Goal: Information Seeking & Learning: Learn about a topic

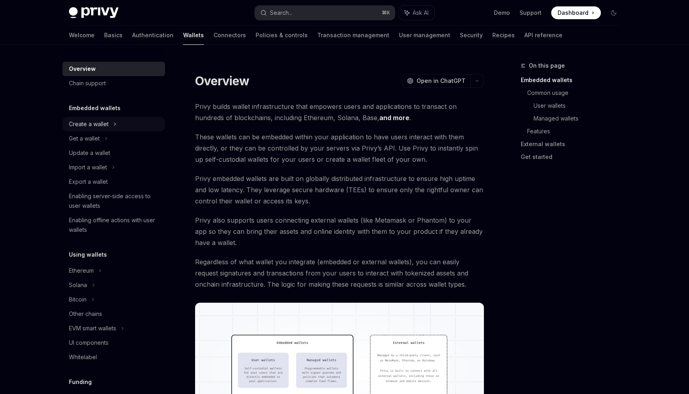
click at [100, 125] on div "Create a wallet" at bounding box center [89, 124] width 40 height 10
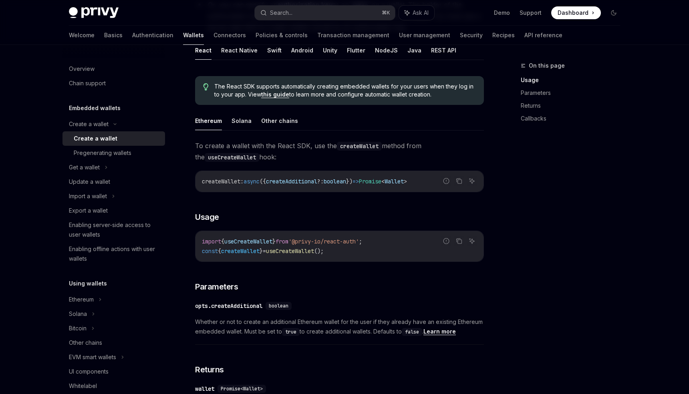
scroll to position [165, 0]
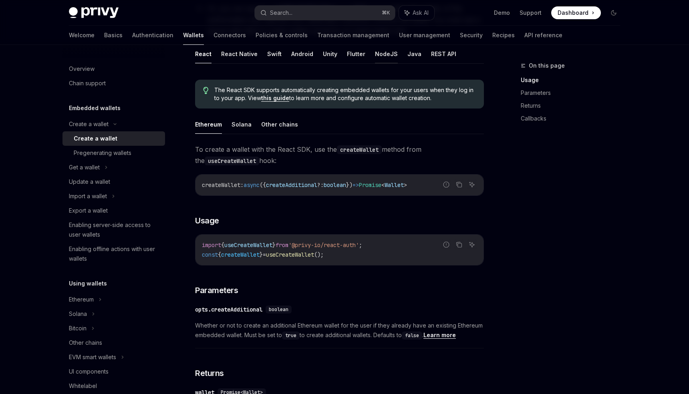
click at [375, 55] on button "NodeJS" at bounding box center [386, 53] width 23 height 19
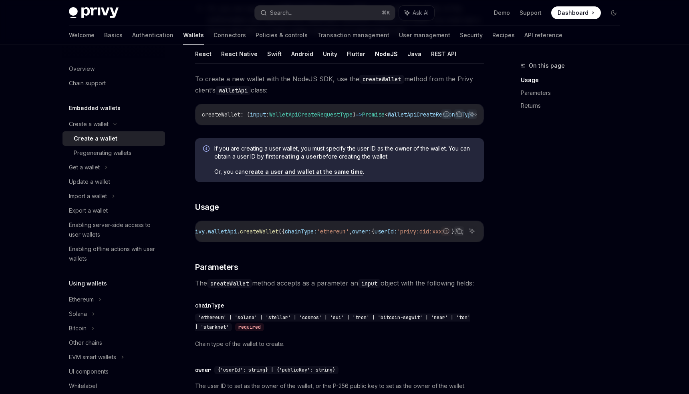
scroll to position [0, 171]
click at [334, 173] on link "create a user and wallet at the same time" at bounding box center [304, 171] width 118 height 7
type textarea "*"
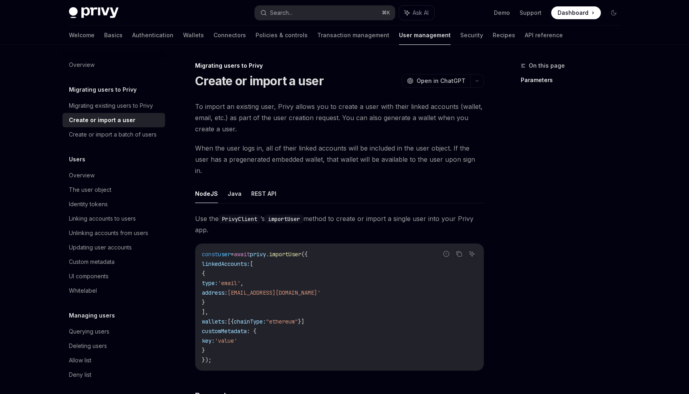
click at [301, 251] on span "importUser" at bounding box center [285, 254] width 32 height 7
copy span "importUser"
click at [301, 12] on button "Search... ⌘ K" at bounding box center [325, 13] width 140 height 14
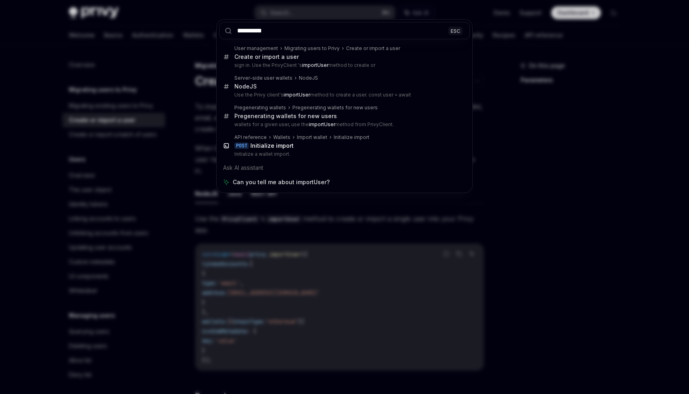
type input "**********"
click at [349, 212] on div "**********" at bounding box center [344, 197] width 689 height 394
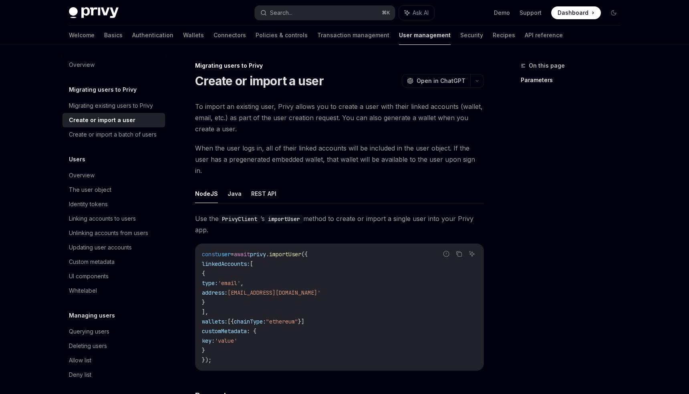
click at [225, 260] on span "linkedAccounts:" at bounding box center [226, 263] width 48 height 7
click at [132, 217] on div "Linking accounts to users" at bounding box center [102, 219] width 67 height 10
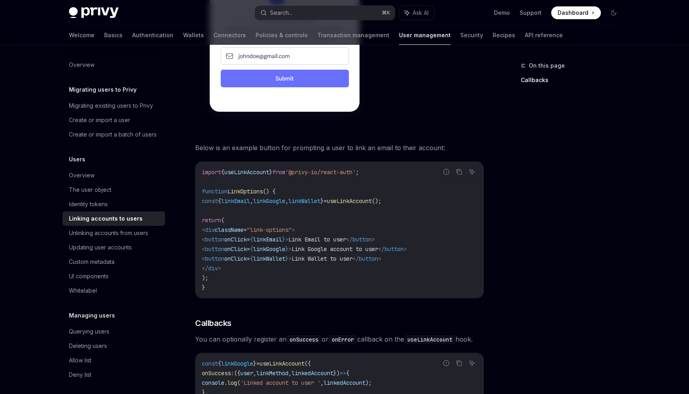
scroll to position [662, 0]
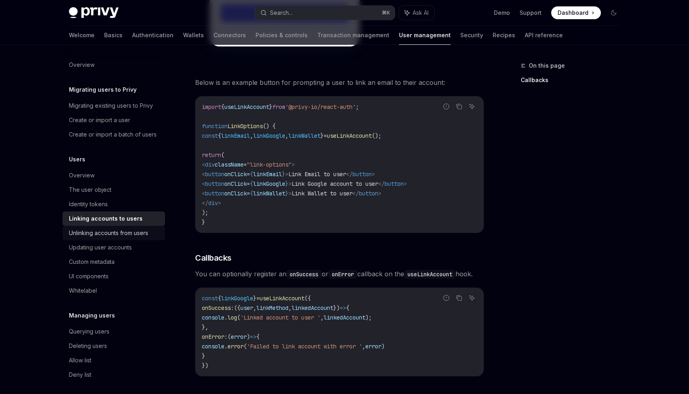
click at [144, 234] on div "Unlinking accounts from users" at bounding box center [108, 233] width 79 height 10
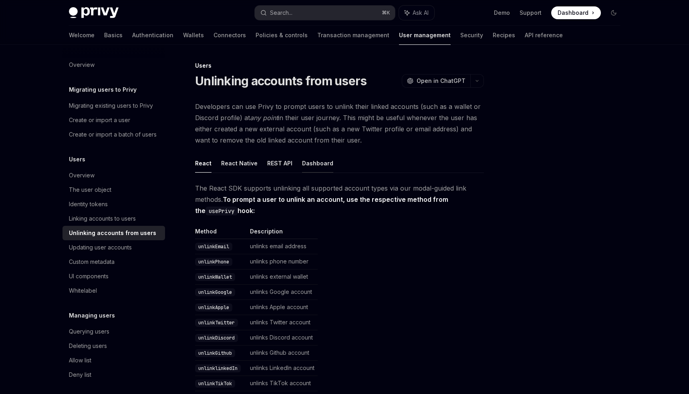
click at [313, 165] on button "Dashboard" at bounding box center [317, 163] width 31 height 19
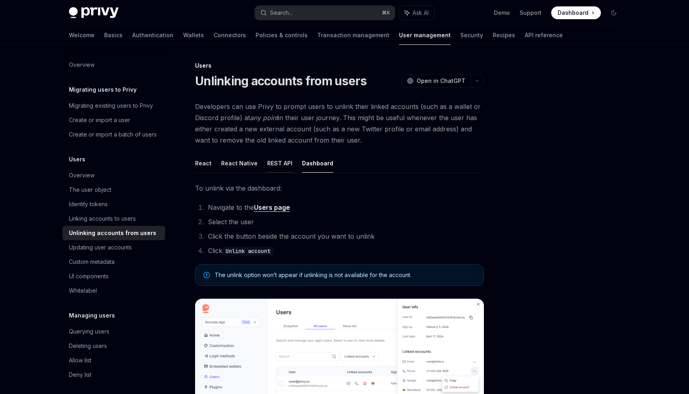
click at [284, 166] on button "REST API" at bounding box center [279, 163] width 25 height 19
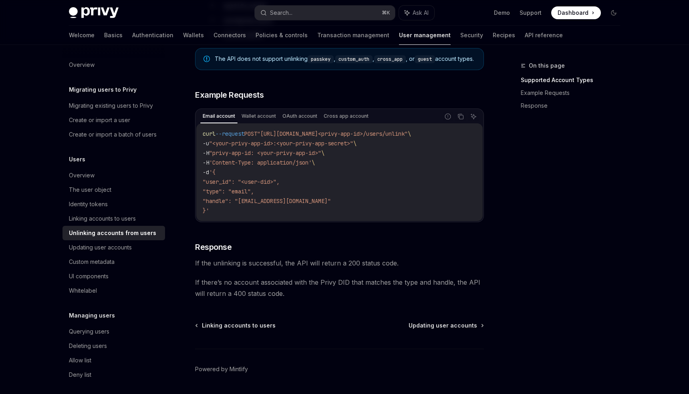
scroll to position [599, 0]
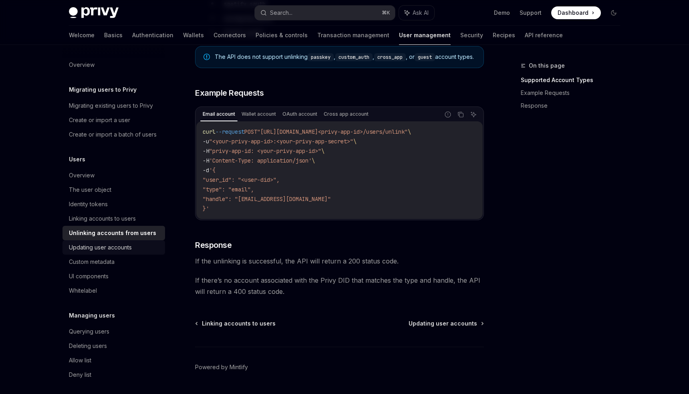
click at [115, 251] on div "Updating user accounts" at bounding box center [100, 248] width 63 height 10
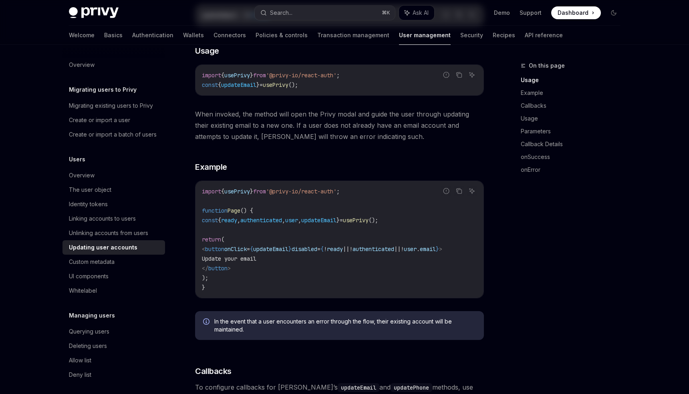
scroll to position [195, 0]
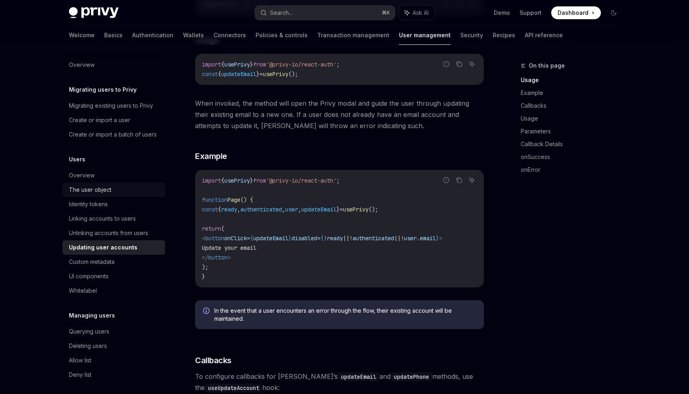
click at [99, 190] on div "The user object" at bounding box center [90, 190] width 42 height 10
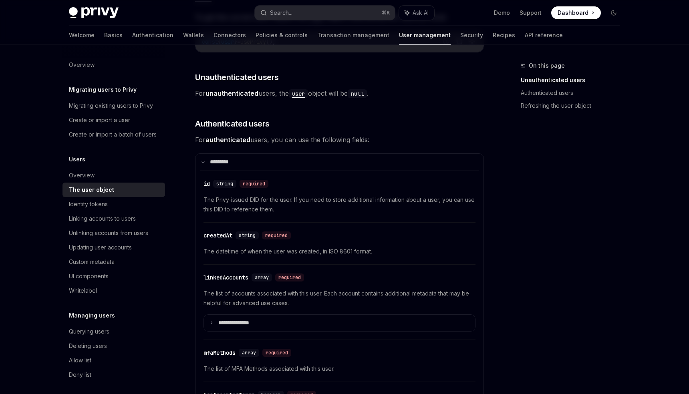
scroll to position [138, 0]
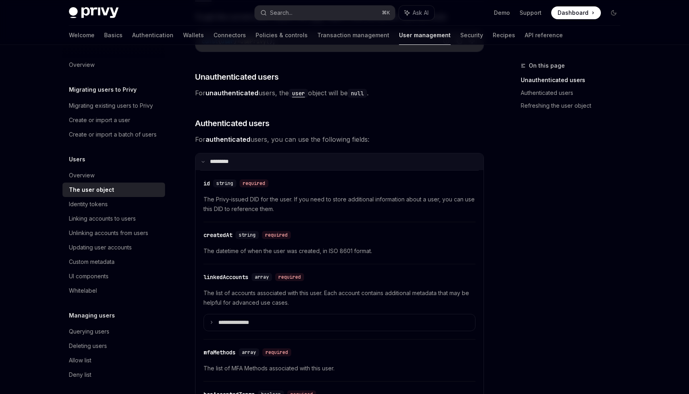
click at [205, 167] on summary "**** ****" at bounding box center [339, 161] width 288 height 17
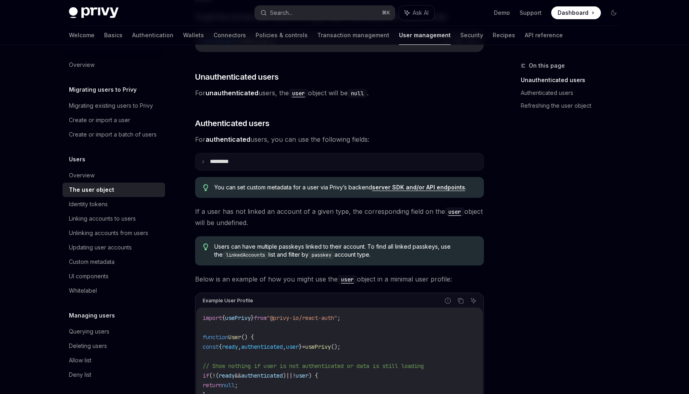
click at [205, 167] on summary "**** ****" at bounding box center [339, 161] width 288 height 17
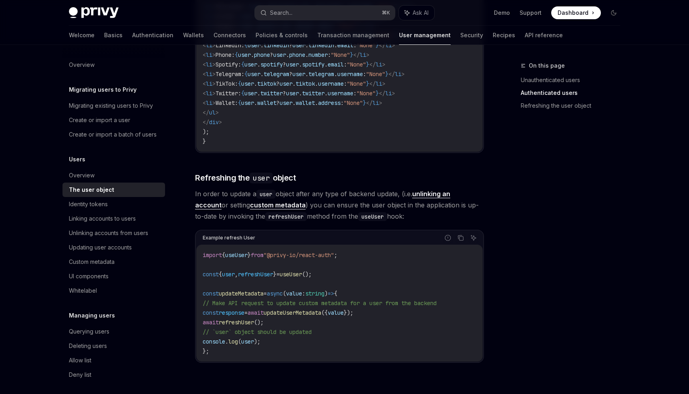
scroll to position [949, 0]
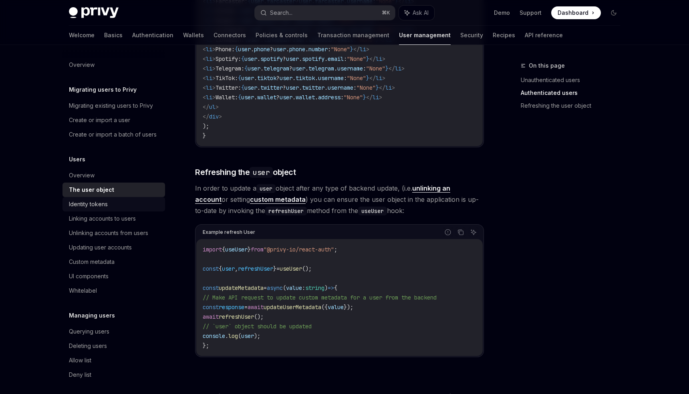
click at [135, 201] on div "Identity tokens" at bounding box center [114, 204] width 91 height 10
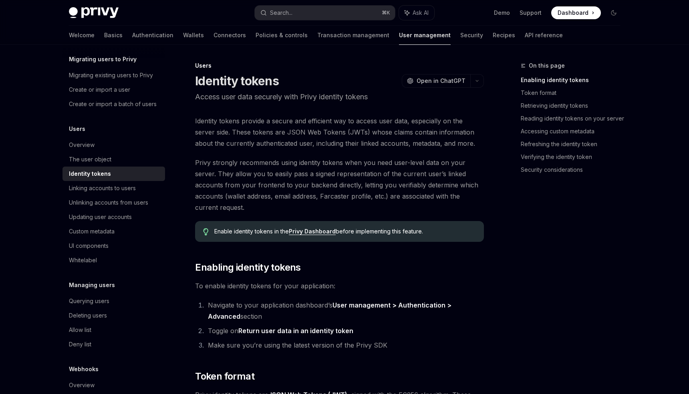
scroll to position [37, 0]
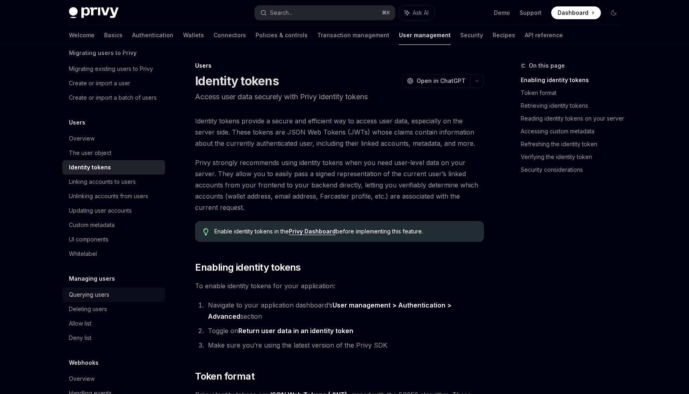
click at [106, 294] on div "Querying users" at bounding box center [89, 295] width 40 height 10
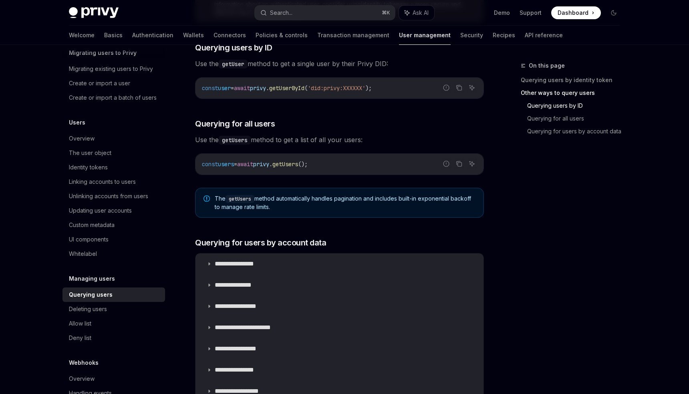
scroll to position [321, 0]
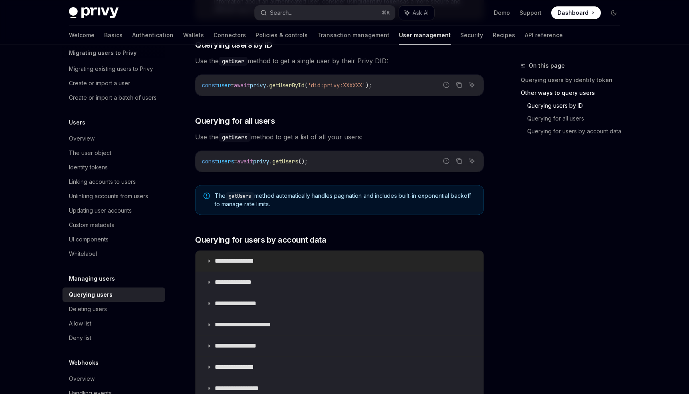
click at [212, 259] on summary "**********" at bounding box center [339, 261] width 288 height 21
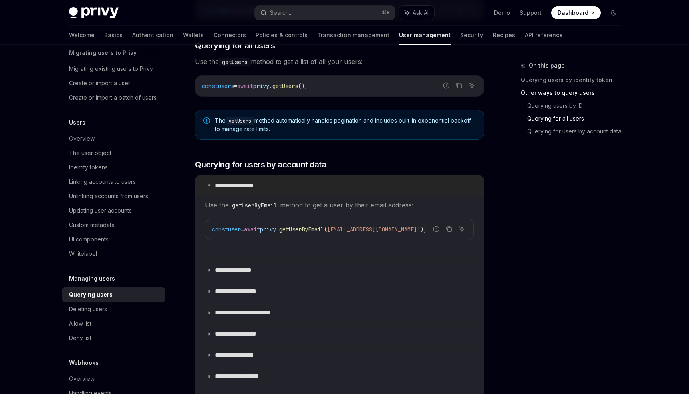
scroll to position [396, 0]
click at [208, 270] on icon at bounding box center [209, 270] width 5 height 5
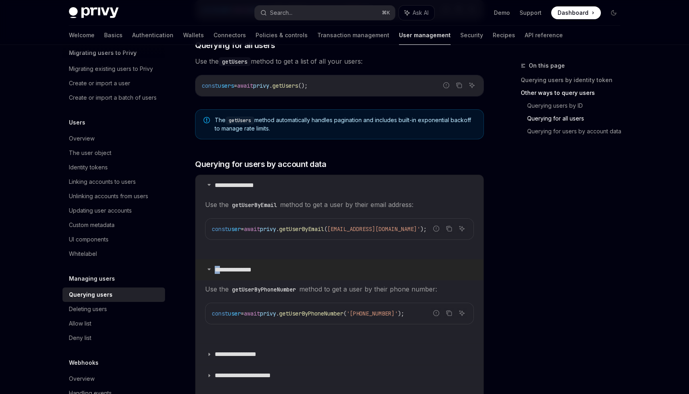
click at [208, 270] on icon at bounding box center [209, 269] width 5 height 5
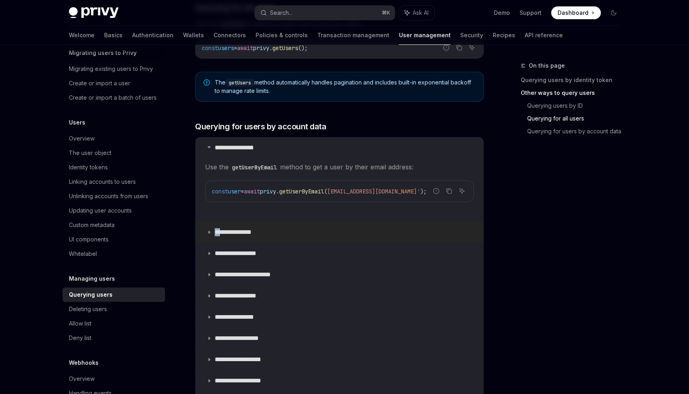
scroll to position [446, 0]
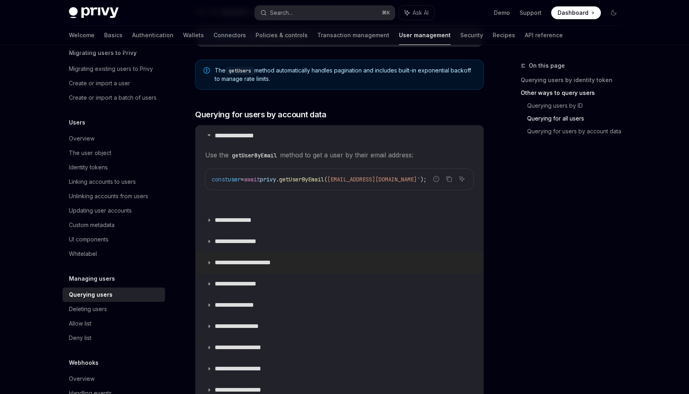
click at [209, 261] on icon at bounding box center [209, 262] width 5 height 5
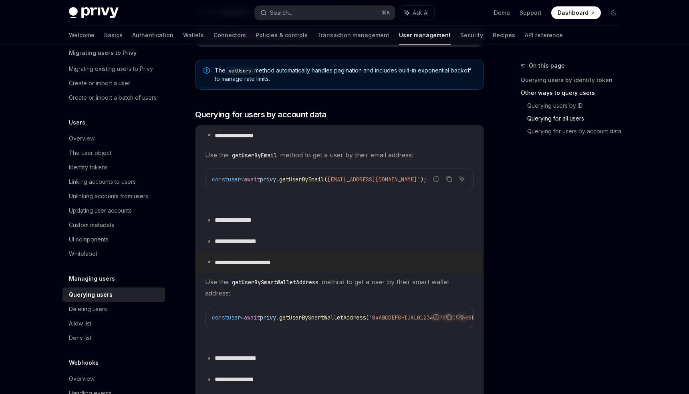
click at [209, 261] on icon at bounding box center [209, 261] width 5 height 5
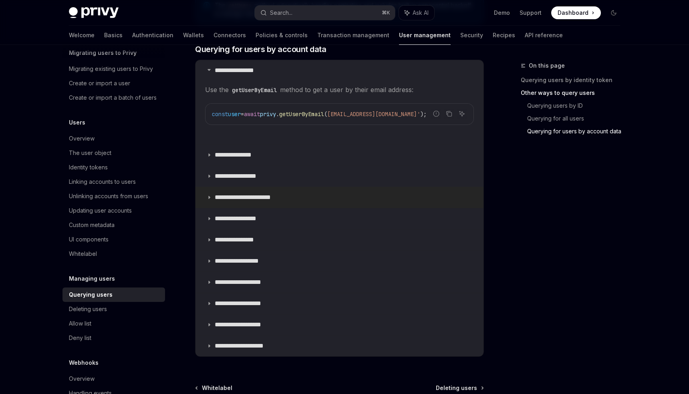
scroll to position [512, 0]
click at [210, 198] on icon at bounding box center [209, 196] width 5 height 5
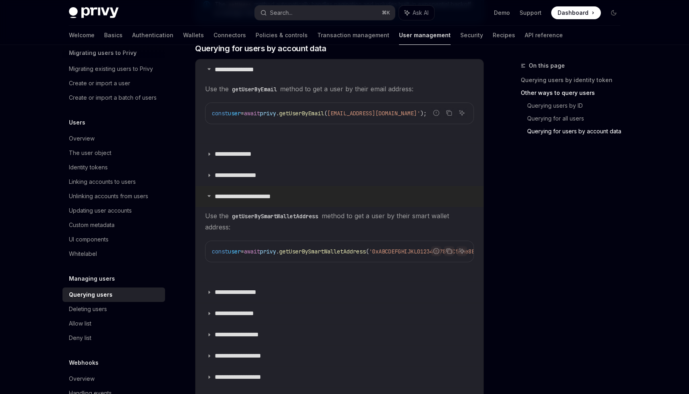
click at [210, 198] on summary "**********" at bounding box center [339, 196] width 288 height 21
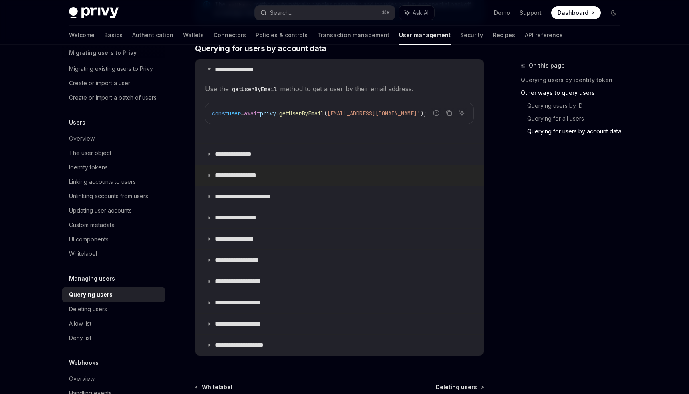
click at [210, 175] on icon at bounding box center [209, 175] width 5 height 5
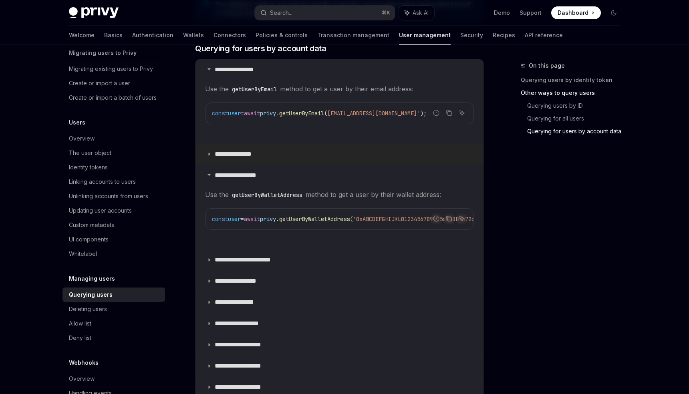
click at [211, 158] on summary "**********" at bounding box center [339, 154] width 288 height 21
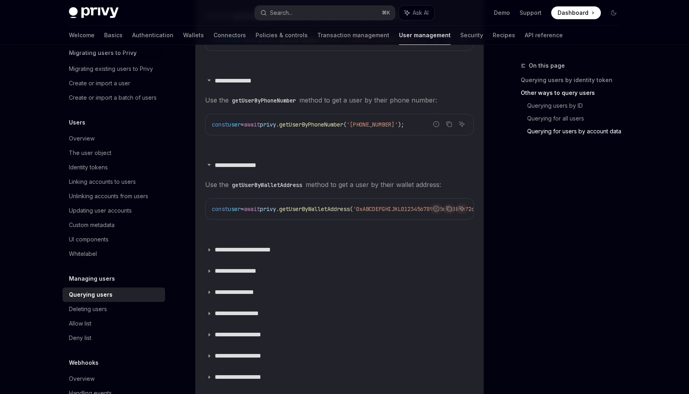
scroll to position [591, 0]
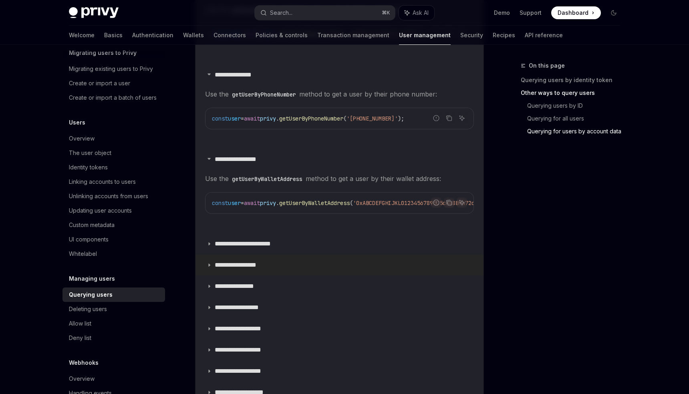
click at [211, 268] on summary "**********" at bounding box center [339, 265] width 288 height 21
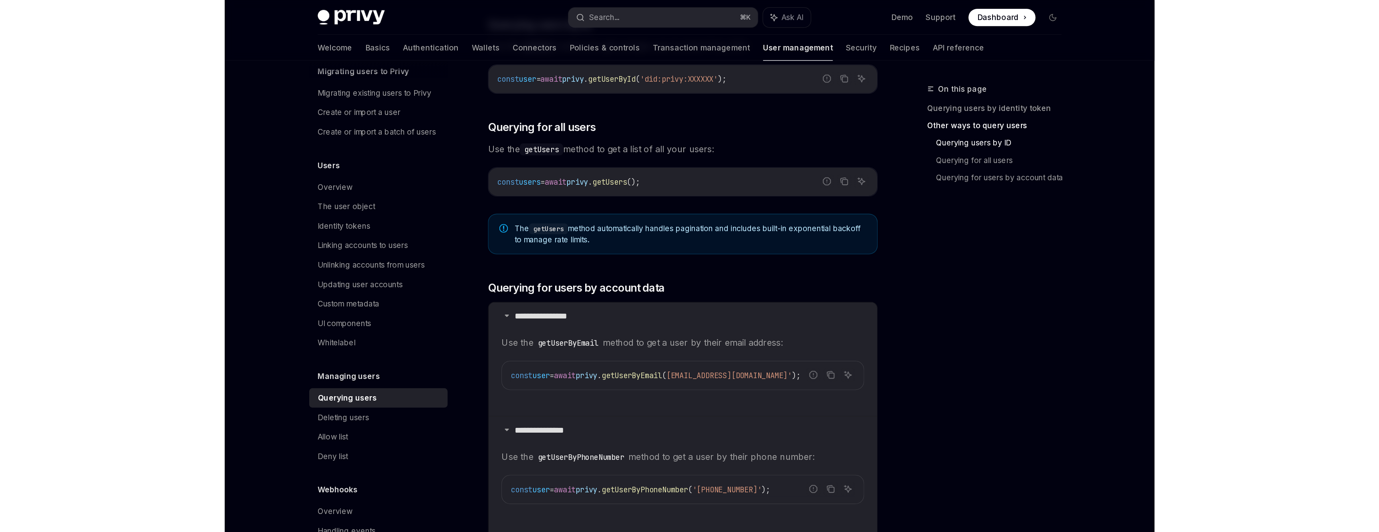
scroll to position [341, 0]
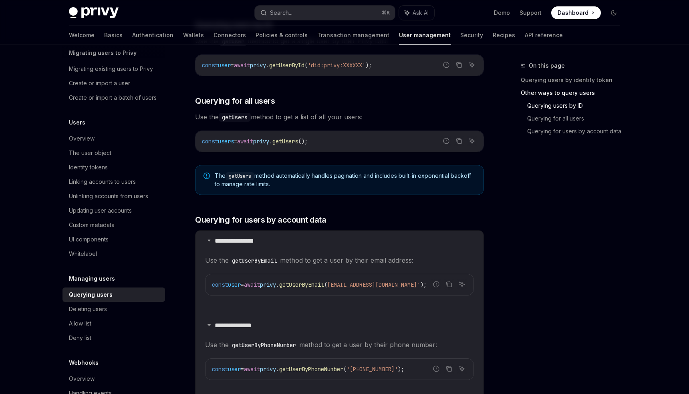
type textarea "*"
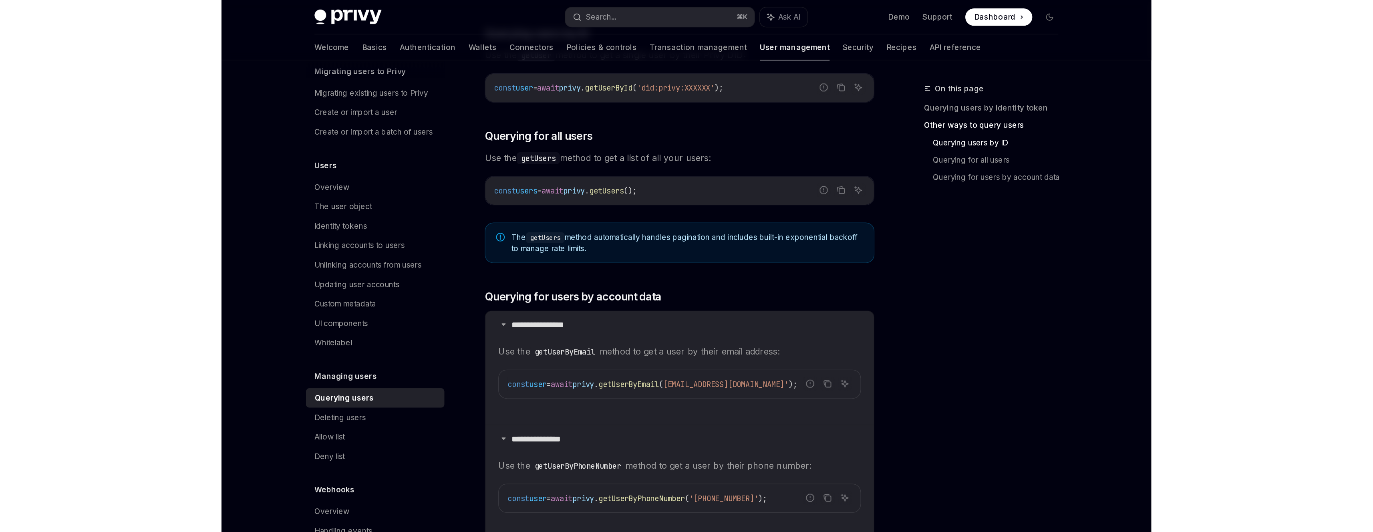
scroll to position [0, 0]
